Goal: Information Seeking & Learning: Learn about a topic

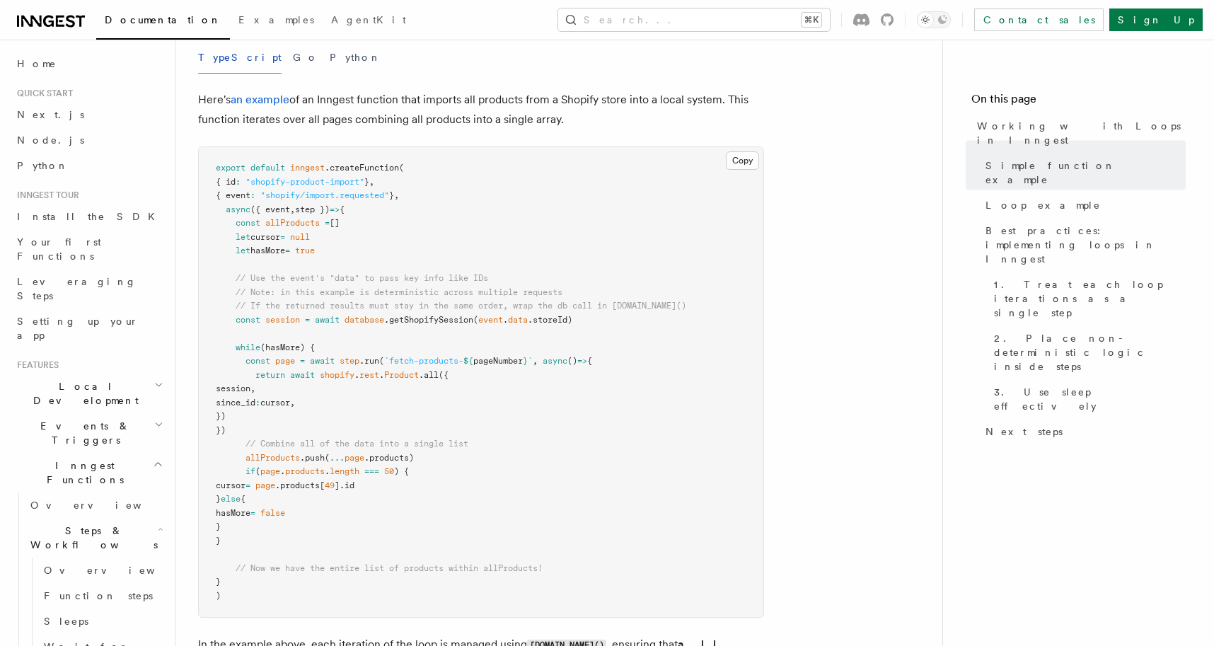
scroll to position [1434, 0]
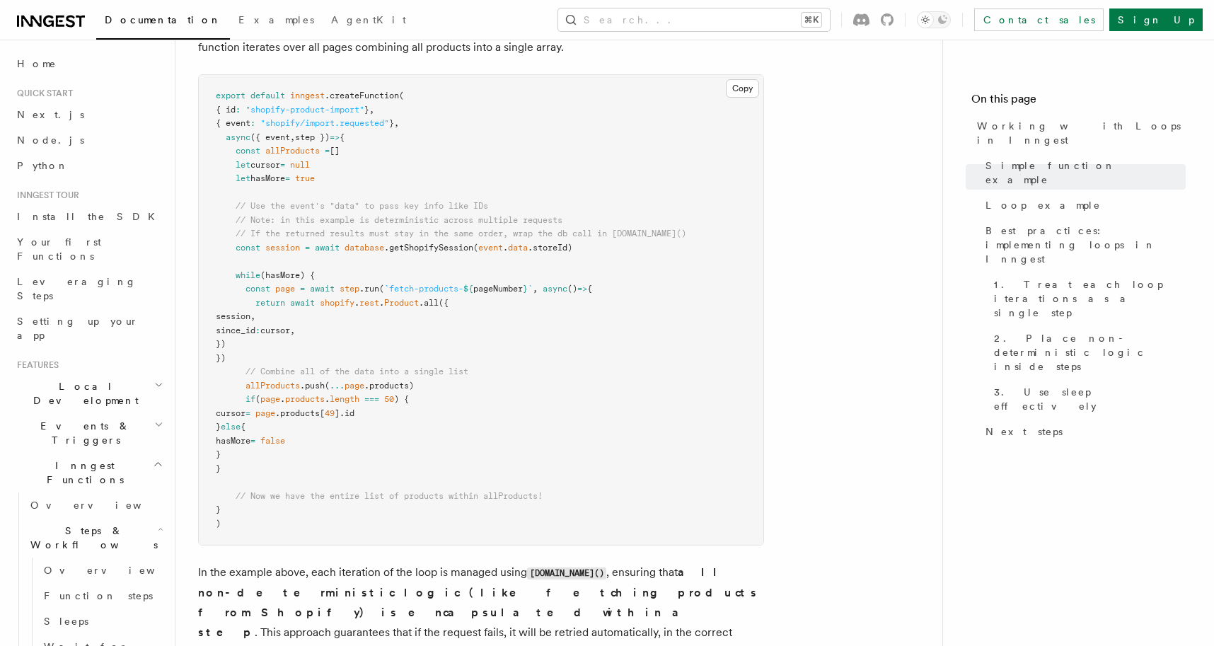
click at [505, 295] on pre "export default inngest .createFunction ( { id : "shopify-product-import" } , { …" at bounding box center [481, 310] width 565 height 470
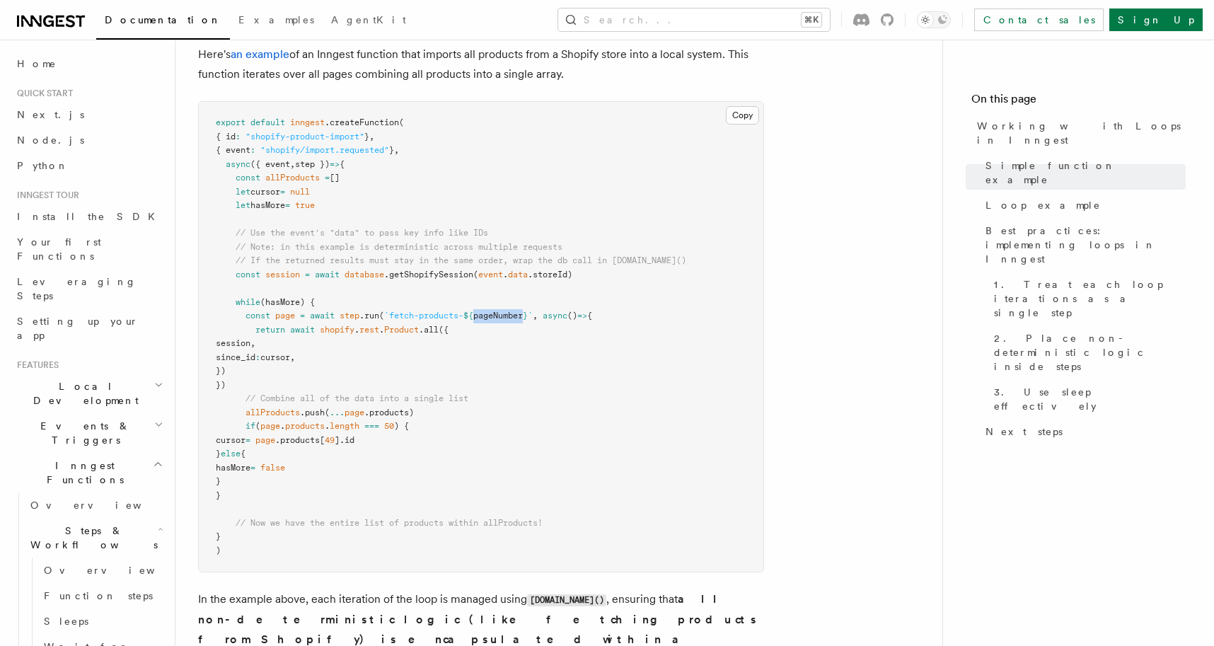
scroll to position [1405, 0]
copy span "pageNumber"
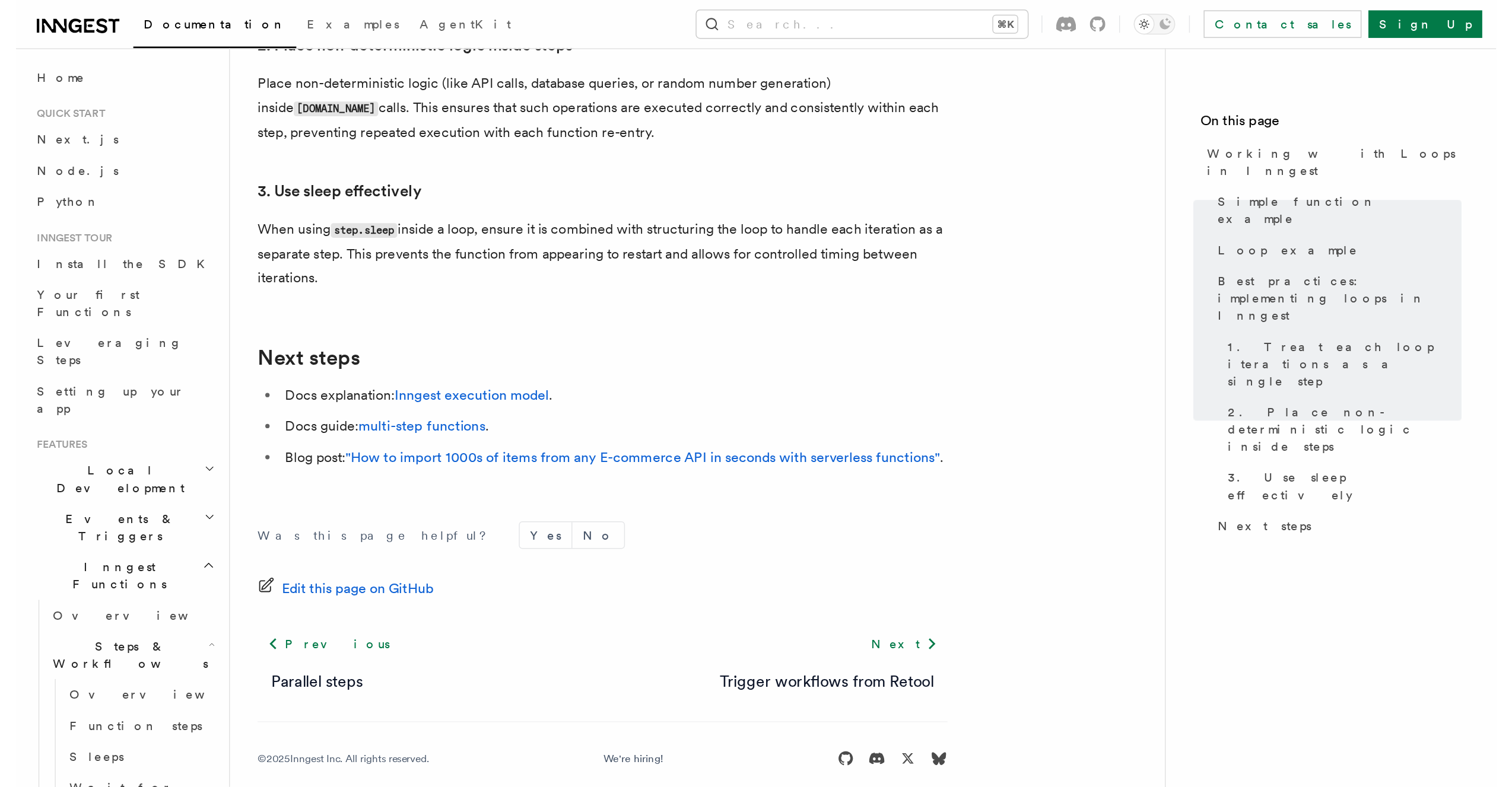
scroll to position [1820, 0]
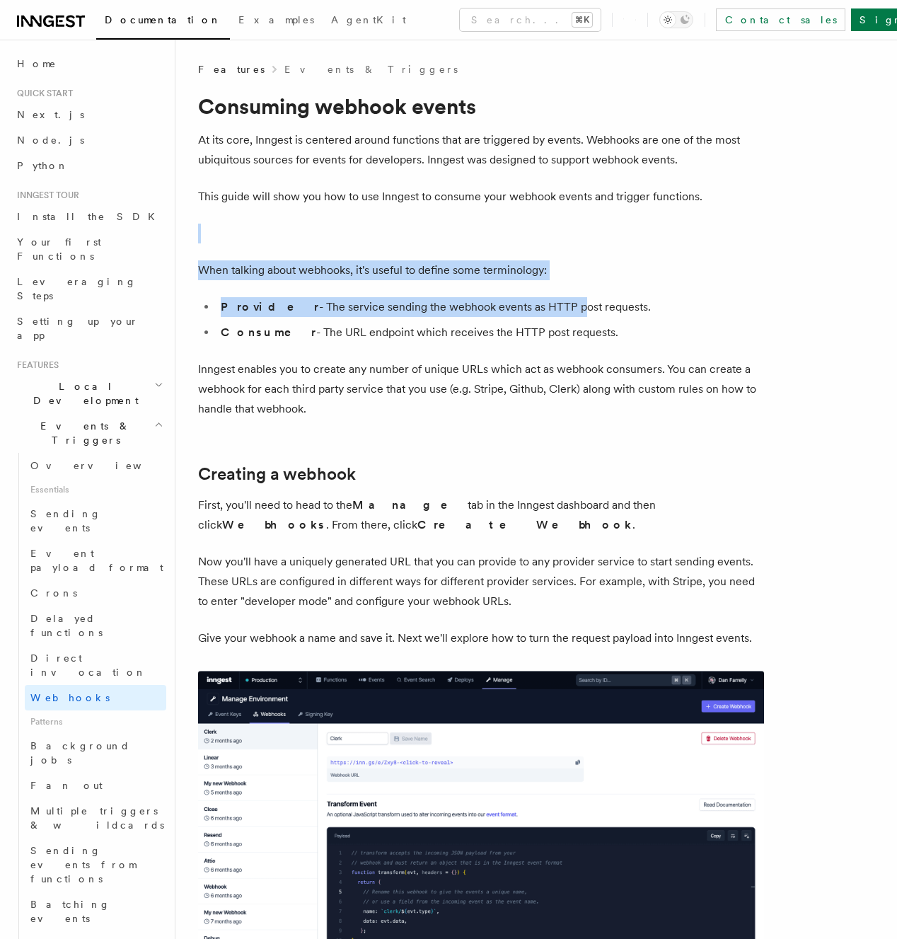
drag, startPoint x: 497, startPoint y: 241, endPoint x: 527, endPoint y: 309, distance: 73.8
click at [527, 309] on li "Provider - The service sending the webhook events as HTTP post requests." at bounding box center [491, 307] width 548 height 20
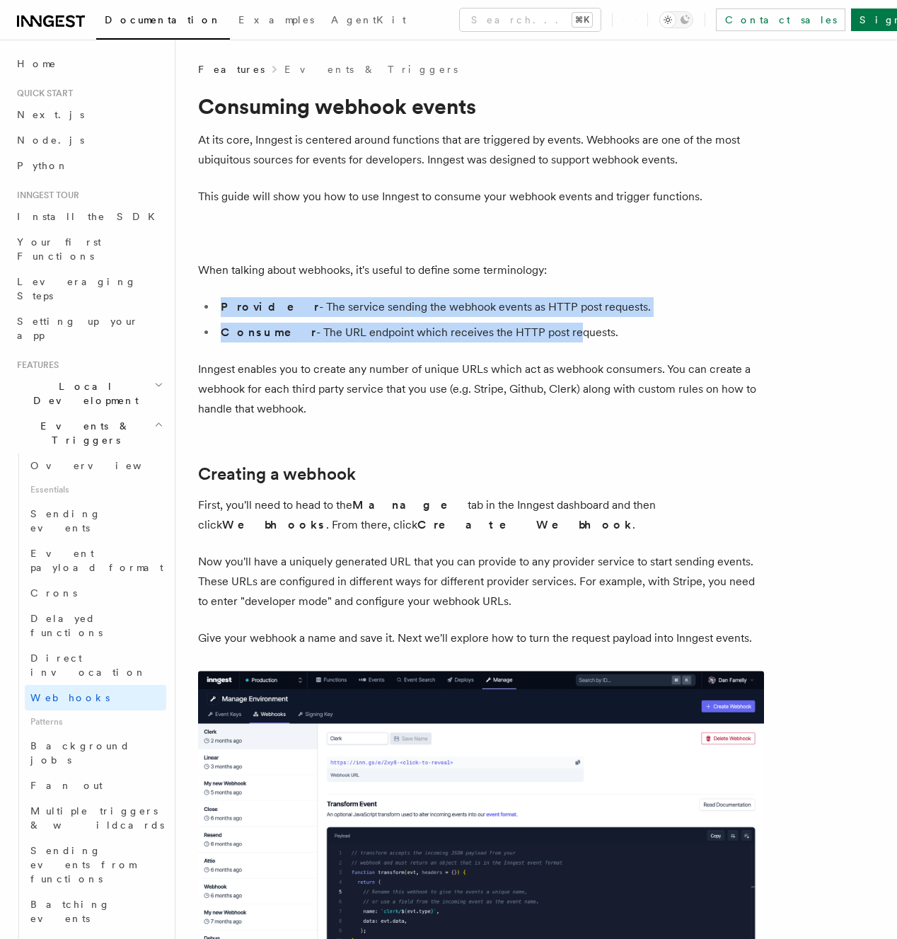
drag, startPoint x: 517, startPoint y: 287, endPoint x: 534, endPoint y: 342, distance: 58.0
click at [534, 342] on li "Consumer - The URL endpoint which receives the HTTP post requests." at bounding box center [491, 333] width 548 height 20
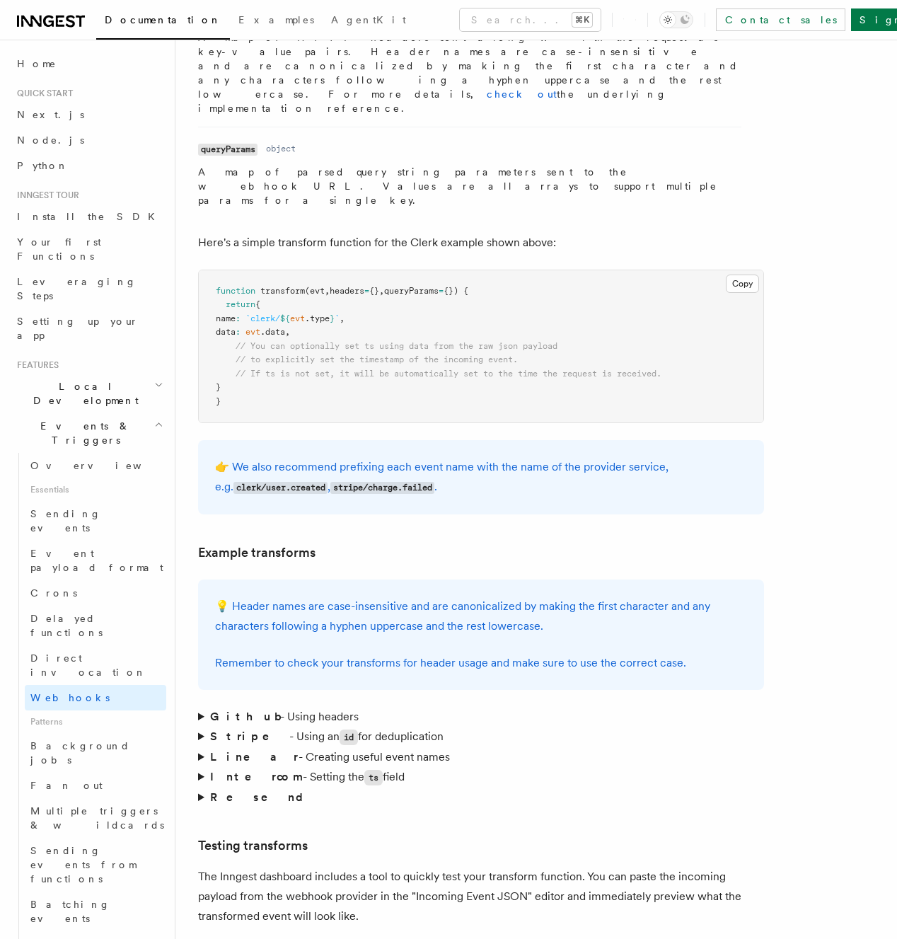
scroll to position [1944, 0]
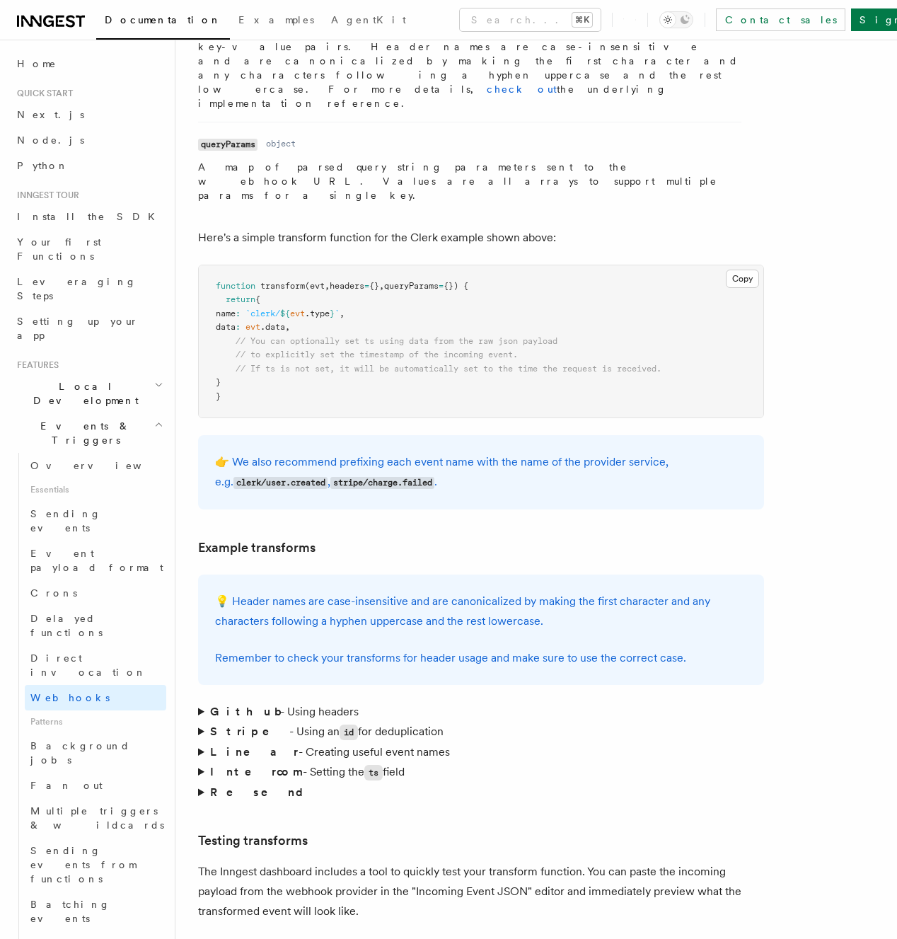
drag, startPoint x: 492, startPoint y: 411, endPoint x: 493, endPoint y: 435, distance: 24.1
click at [493, 452] on p "👉 We also recommend prefixing each event name with the name of the provider ser…" at bounding box center [481, 472] width 532 height 40
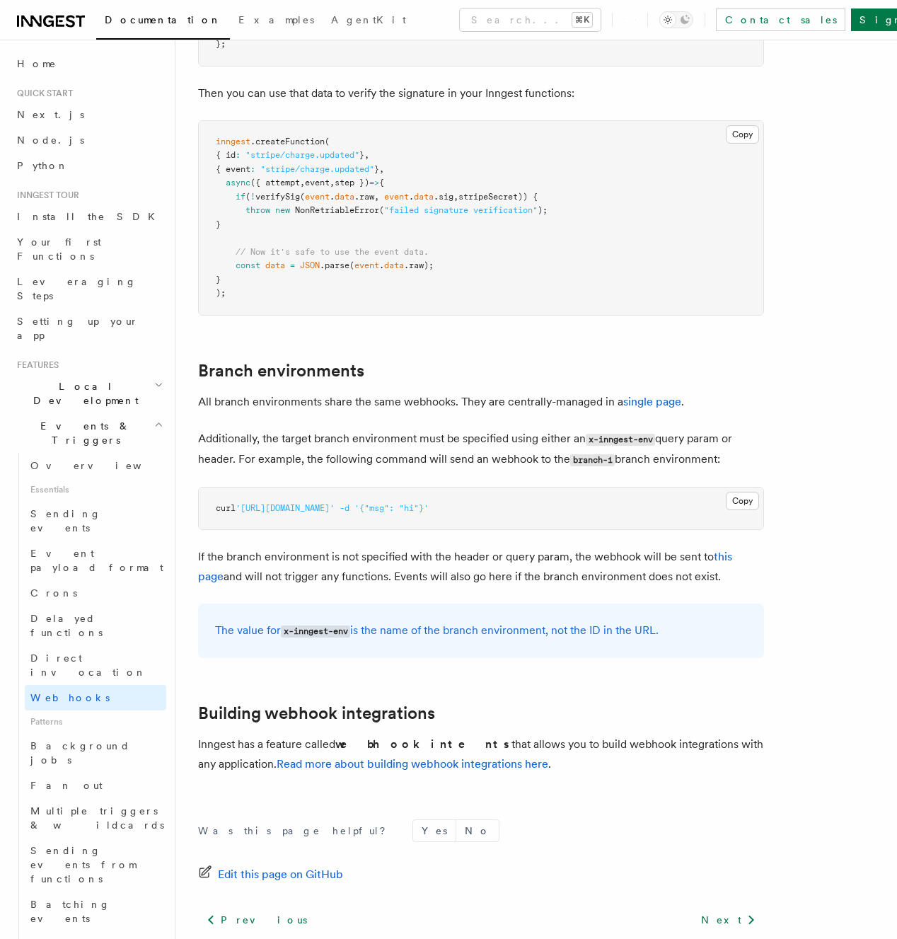
scroll to position [4758, 0]
